Goal: Information Seeking & Learning: Learn about a topic

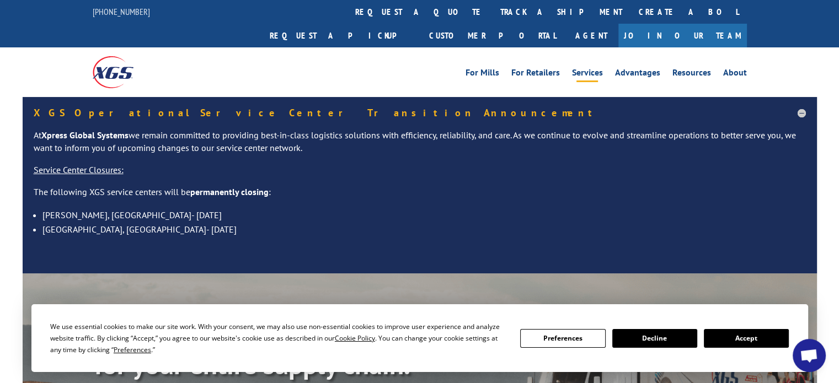
click at [596, 68] on link "Services" at bounding box center [587, 74] width 31 height 12
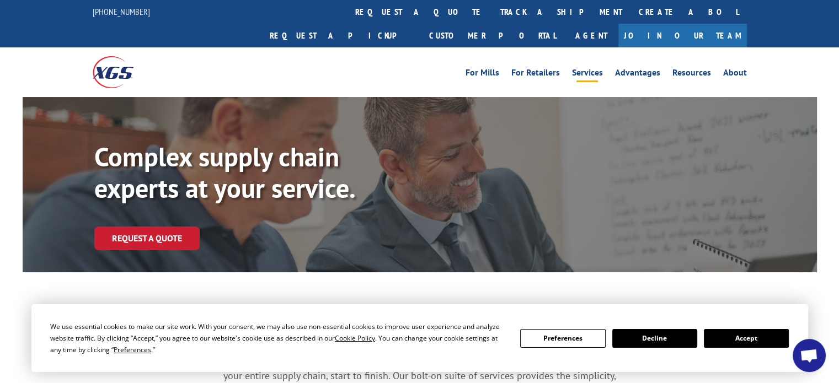
scroll to position [272, 0]
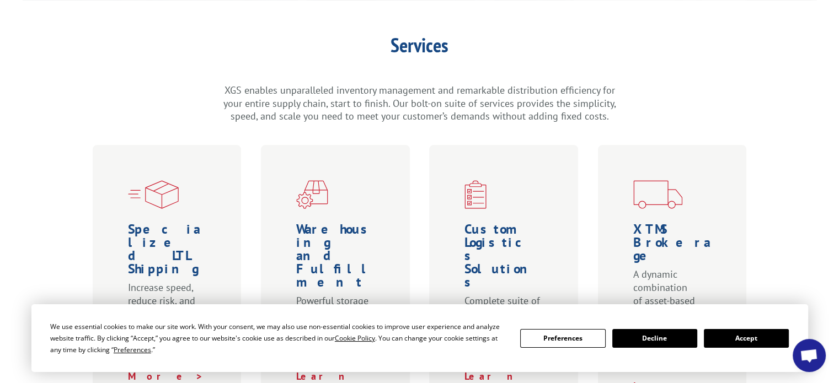
click at [779, 340] on button "Accept" at bounding box center [746, 338] width 85 height 19
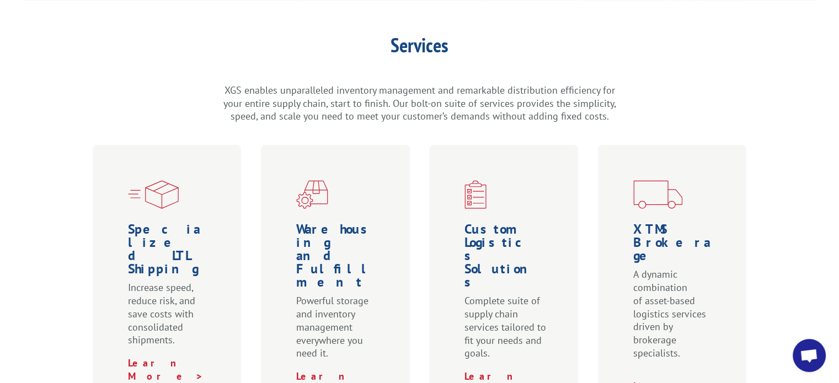
click at [666, 89] on div "Services XGS enables unparalleled inventory management and remarkable distribut…" at bounding box center [420, 79] width 794 height 88
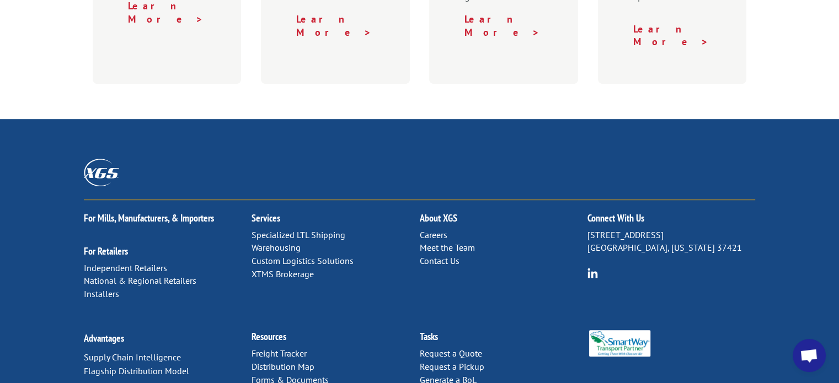
scroll to position [631, 0]
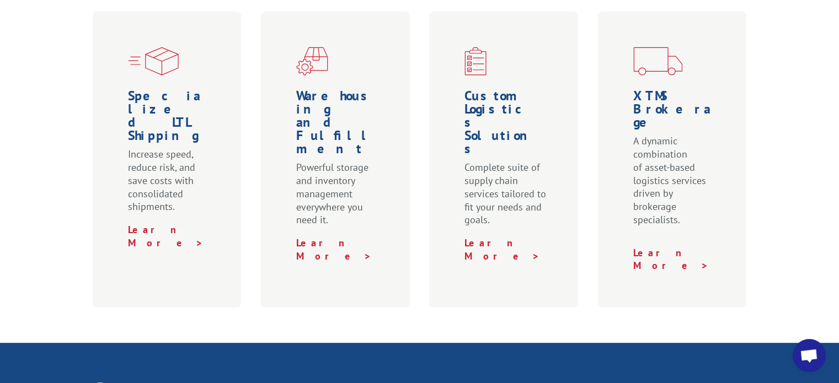
scroll to position [406, 0]
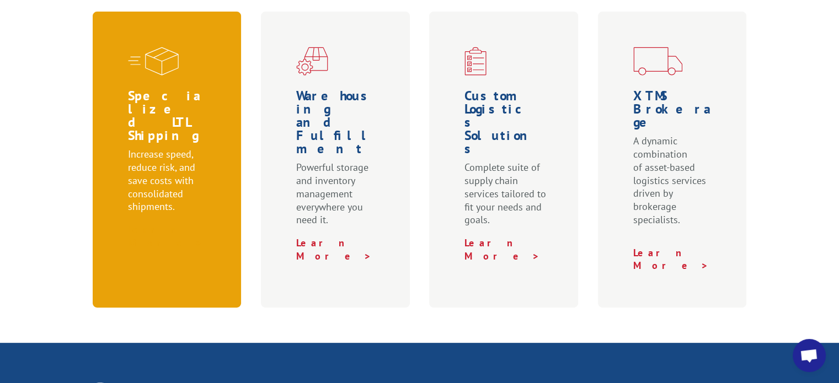
click at [150, 223] on link "Learn More >" at bounding box center [166, 236] width 76 height 26
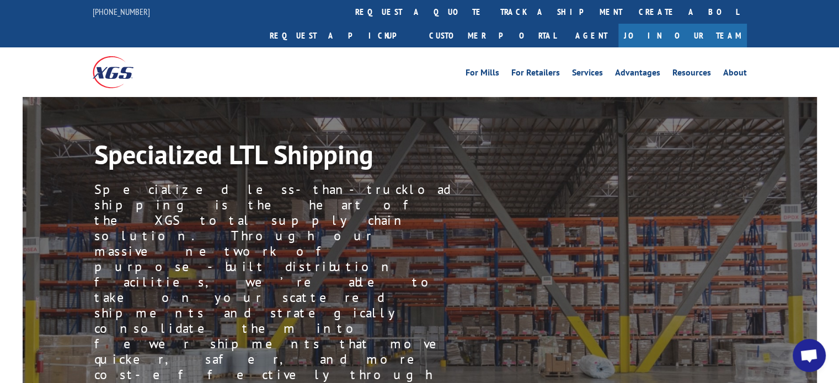
click at [103, 56] on img at bounding box center [113, 71] width 41 height 31
